Goal: Navigation & Orientation: Find specific page/section

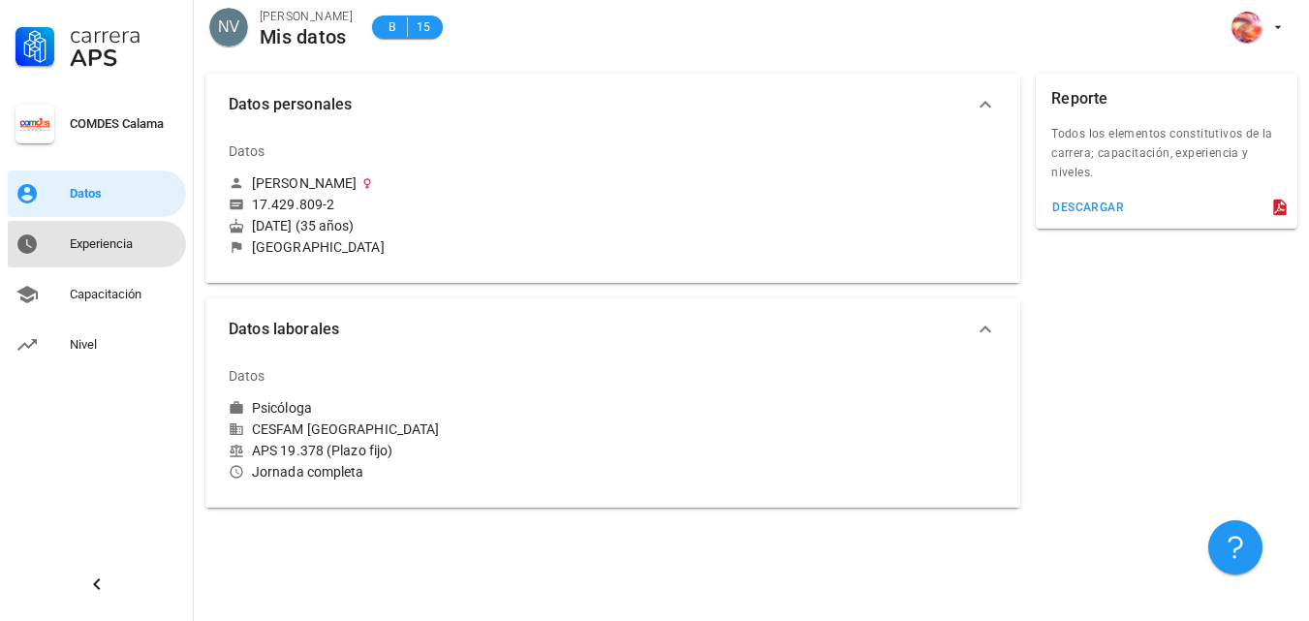
click at [102, 252] on div "Experiencia" at bounding box center [124, 244] width 109 height 31
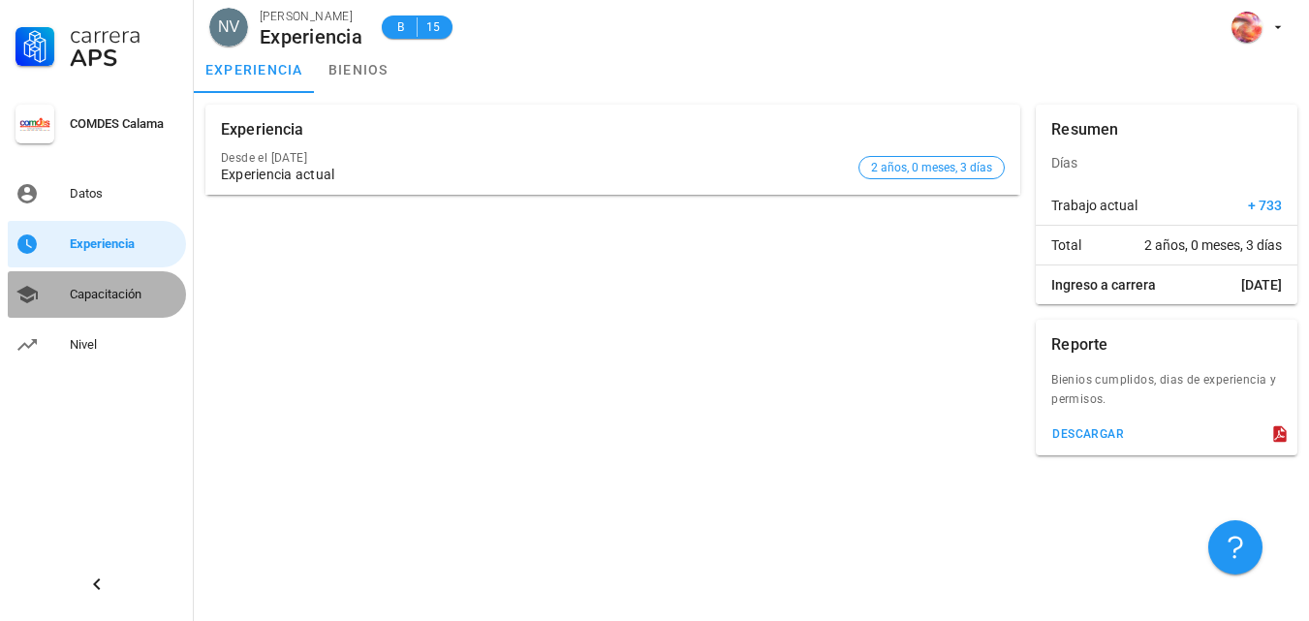
click at [89, 288] on div "Capacitación" at bounding box center [124, 295] width 109 height 16
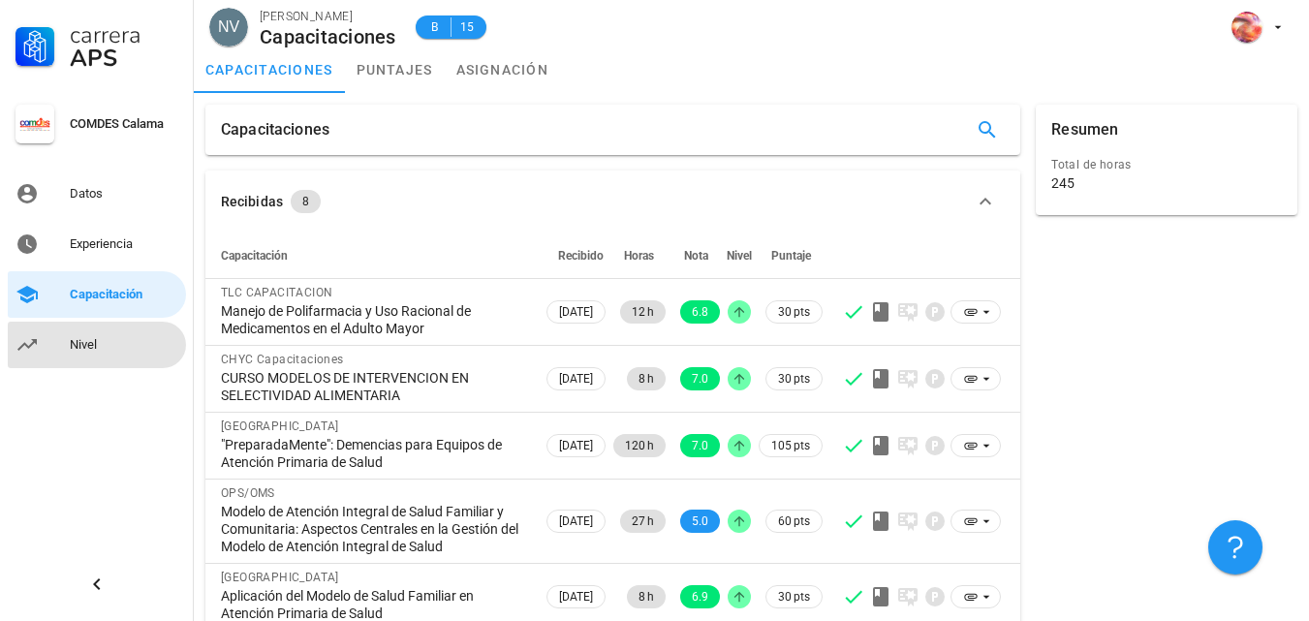
click at [90, 337] on div "Nivel" at bounding box center [124, 345] width 109 height 16
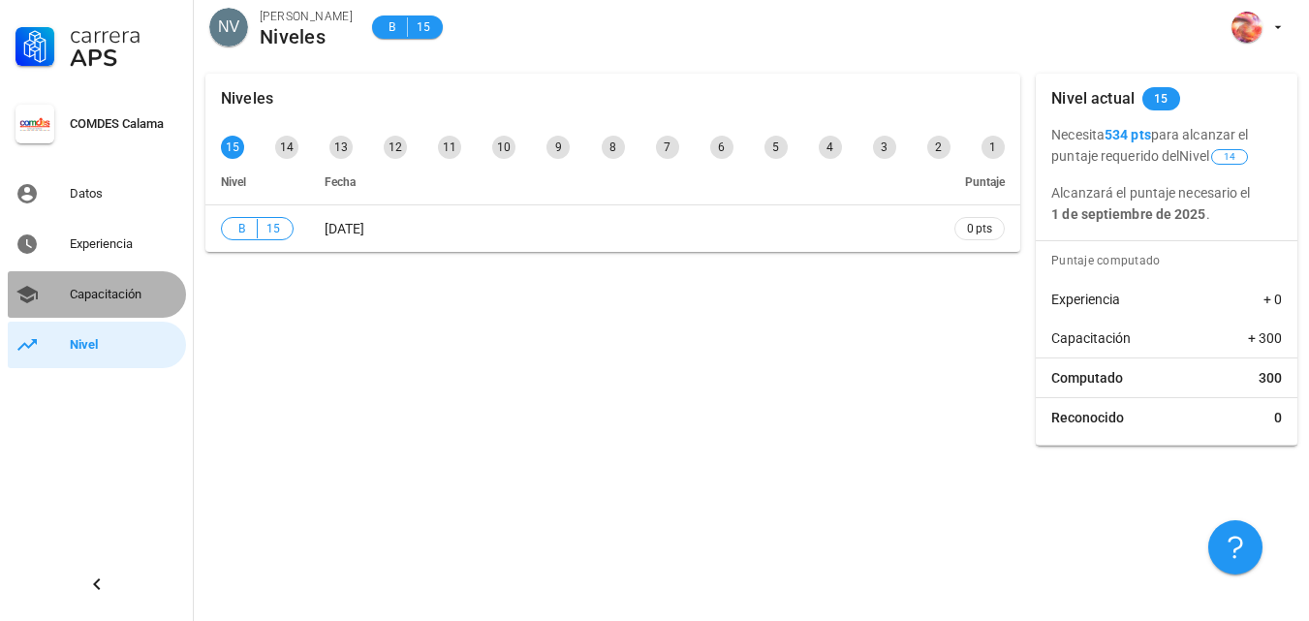
click at [142, 296] on div "Capacitación" at bounding box center [124, 295] width 109 height 16
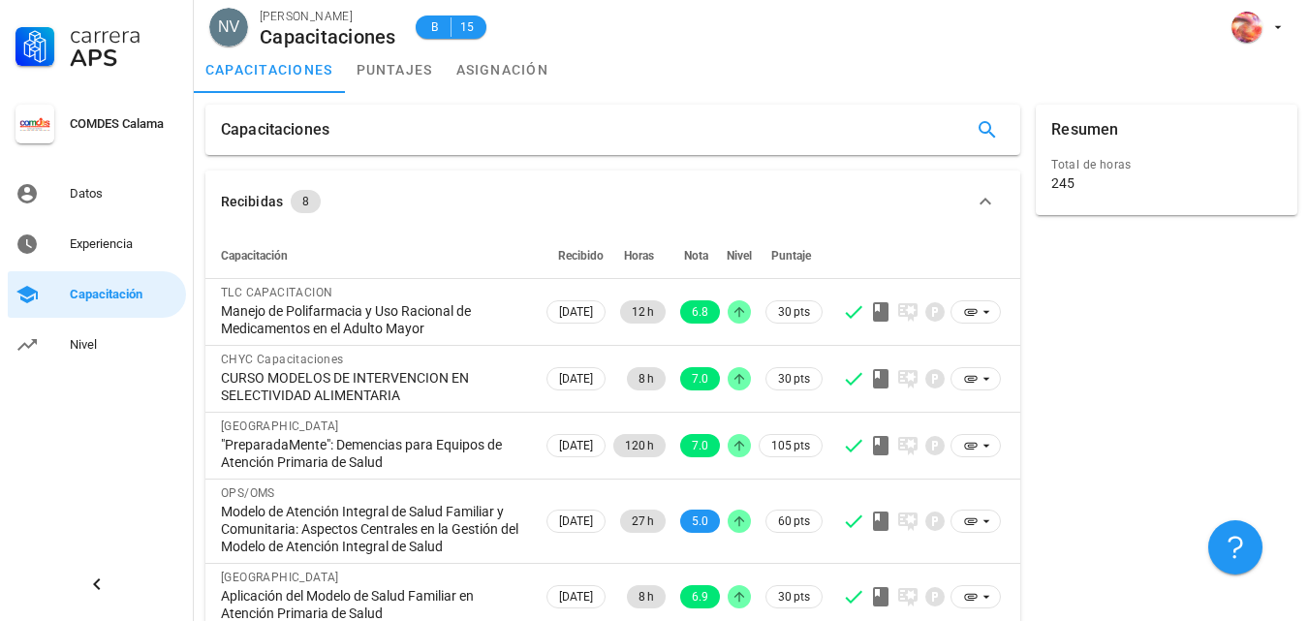
click at [1258, 46] on div "NV [PERSON_NAME] Capacitaciones B 15" at bounding box center [751, 23] width 1115 height 47
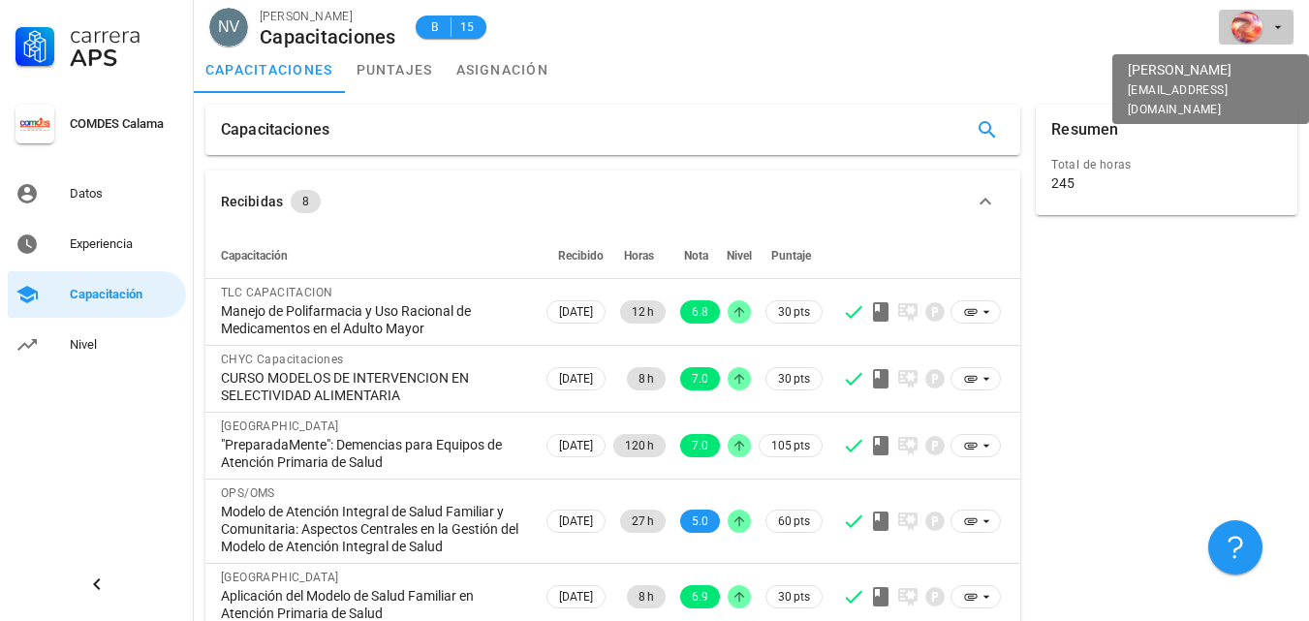
click at [1280, 29] on icon "button" at bounding box center [1278, 27] width 16 height 16
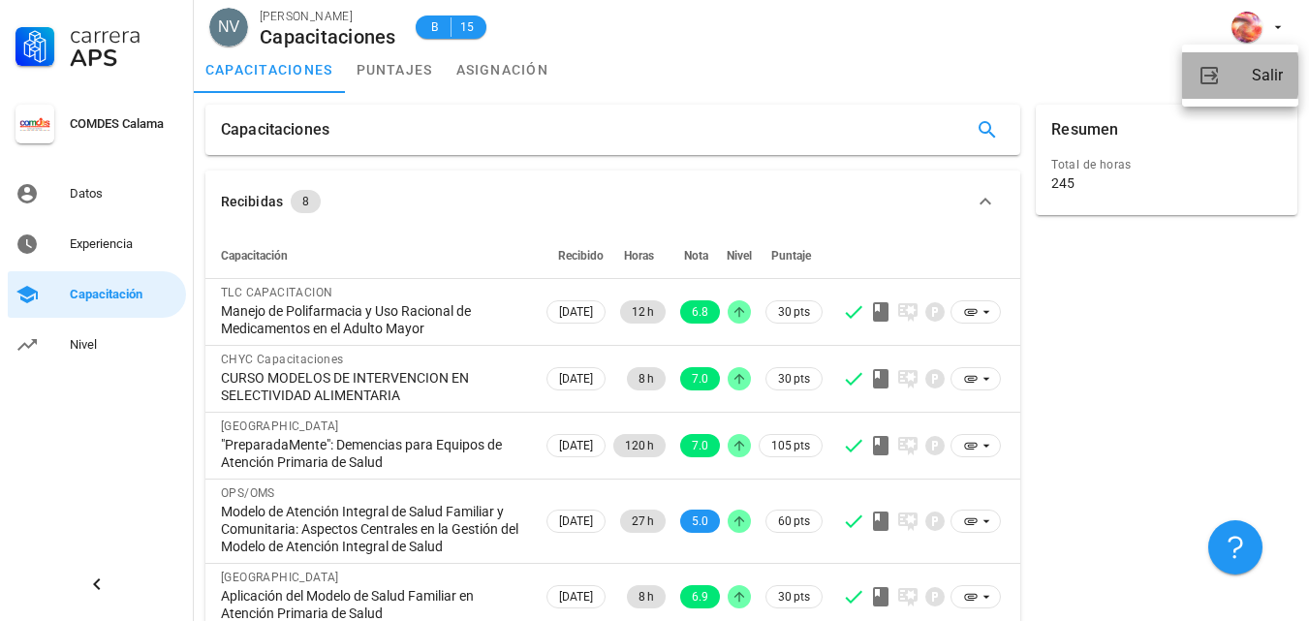
click at [1250, 89] on link "Salir" at bounding box center [1240, 75] width 116 height 47
